Goal: Use online tool/utility: Utilize a website feature to perform a specific function

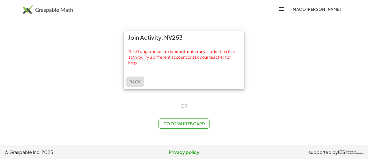
click at [139, 80] on span "Back" at bounding box center [135, 81] width 12 height 5
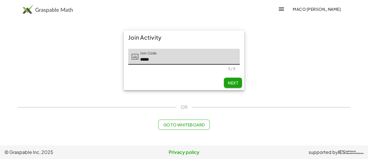
click at [53, 6] on img at bounding box center [48, 9] width 50 height 9
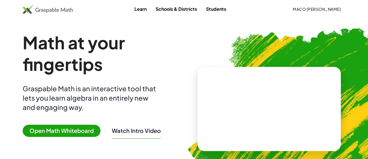
click at [57, 128] on span "Open Math Whiteboard" at bounding box center [62, 130] width 78 height 12
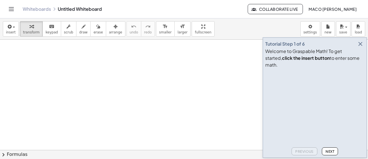
click at [356, 48] on button "button" at bounding box center [360, 44] width 8 height 8
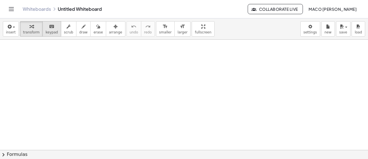
click at [50, 30] on span "keypad" at bounding box center [52, 32] width 12 height 4
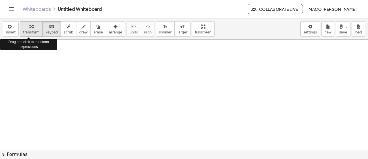
click at [29, 28] on icon "button" at bounding box center [31, 26] width 4 height 7
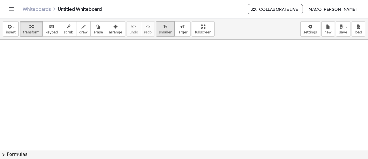
click at [159, 29] on div "format_size" at bounding box center [165, 26] width 12 height 7
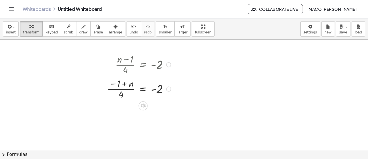
scroll to position [32, 0]
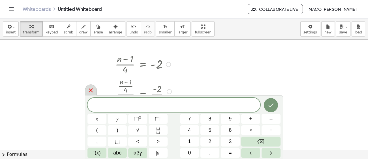
click at [92, 88] on icon at bounding box center [90, 90] width 7 height 7
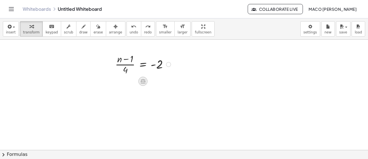
click at [142, 79] on icon at bounding box center [142, 81] width 5 height 5
click at [142, 80] on span "×" at bounding box center [142, 81] width 3 height 8
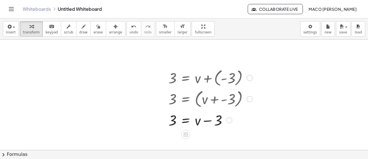
click at [206, 116] on div at bounding box center [213, 118] width 96 height 19
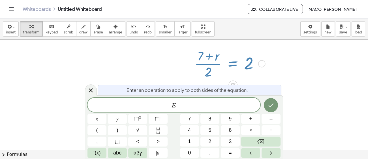
scroll to position [239, 0]
click at [212, 153] on button "." at bounding box center [209, 153] width 19 height 10
click at [97, 120] on span "x" at bounding box center [97, 119] width 2 height 8
click at [215, 150] on button "." at bounding box center [209, 153] width 19 height 10
click at [96, 122] on span "x" at bounding box center [97, 119] width 2 height 8
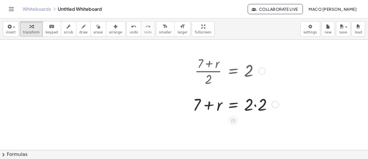
scroll to position [232, 0]
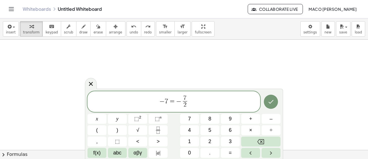
click at [193, 94] on span "− 7 = − 7 2 ​ ​" at bounding box center [173, 101] width 172 height 15
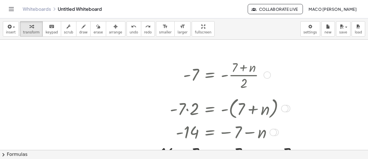
scroll to position [252, 0]
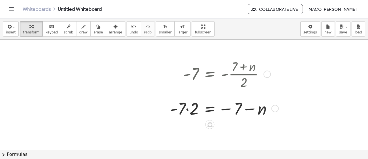
click at [257, 109] on div at bounding box center [229, 106] width 124 height 25
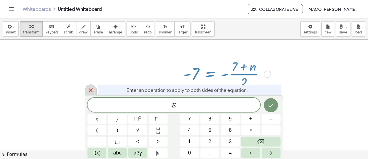
click at [88, 87] on icon at bounding box center [90, 90] width 7 height 7
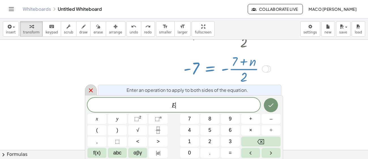
scroll to position [293, 0]
click at [94, 91] on div at bounding box center [91, 89] width 12 height 11
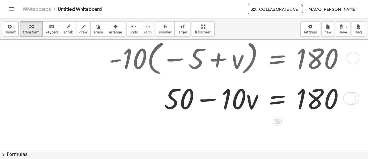
scroll to position [447, 71]
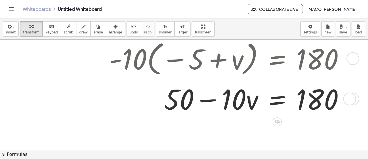
click at [128, 37] on div "insert select one: Math Expression Function Text Youtube Video Graphing Geometr…" at bounding box center [184, 28] width 368 height 21
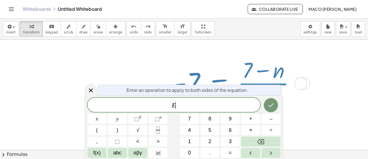
scroll to position [420, 79]
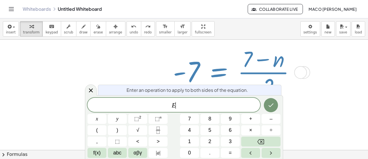
click at [98, 115] on span "x" at bounding box center [97, 119] width 2 height 8
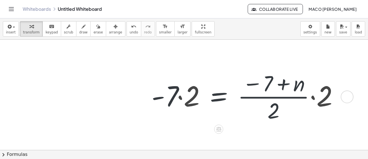
scroll to position [396, 79]
